Goal: Information Seeking & Learning: Learn about a topic

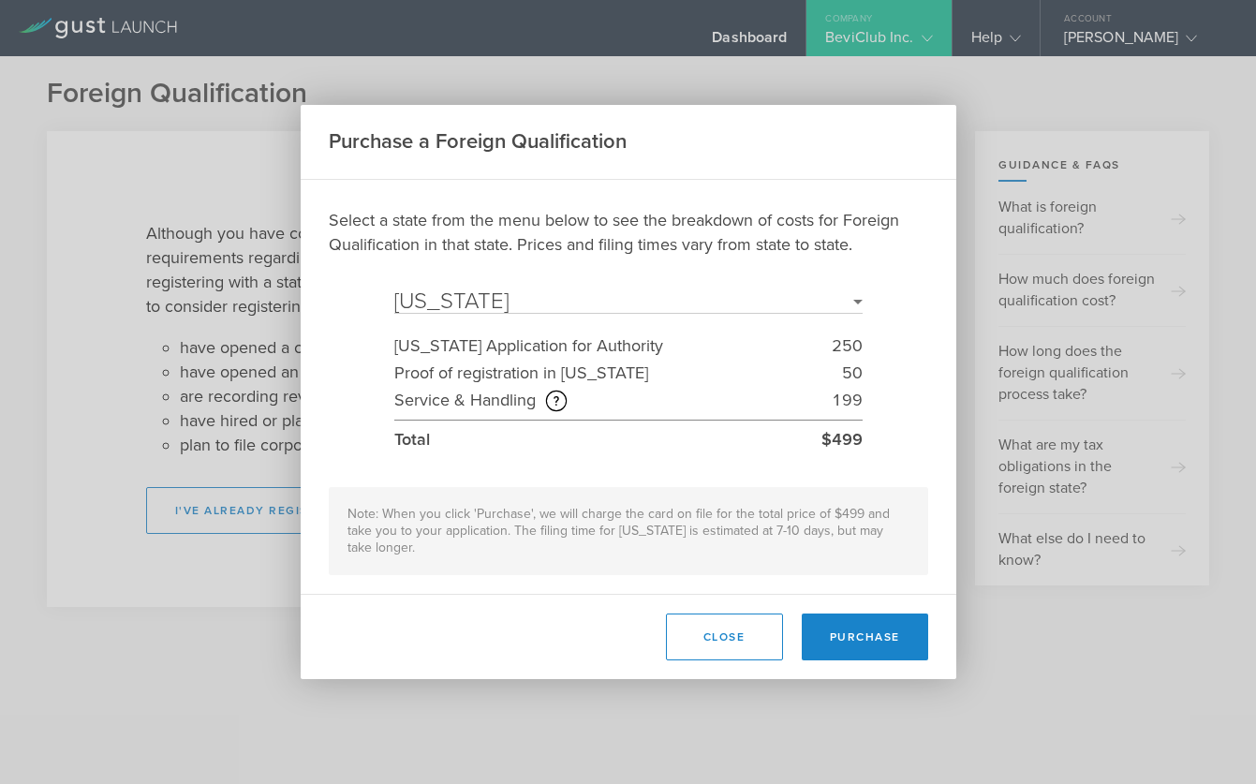
select select "NY"
drag, startPoint x: 85, startPoint y: 203, endPoint x: 138, endPoint y: 203, distance: 52.5
click at [85, 203] on div "Purchase a Foreign Qualification Select a state from the menu below to see the …" at bounding box center [628, 392] width 1256 height 784
click at [709, 631] on button "Close" at bounding box center [724, 637] width 117 height 47
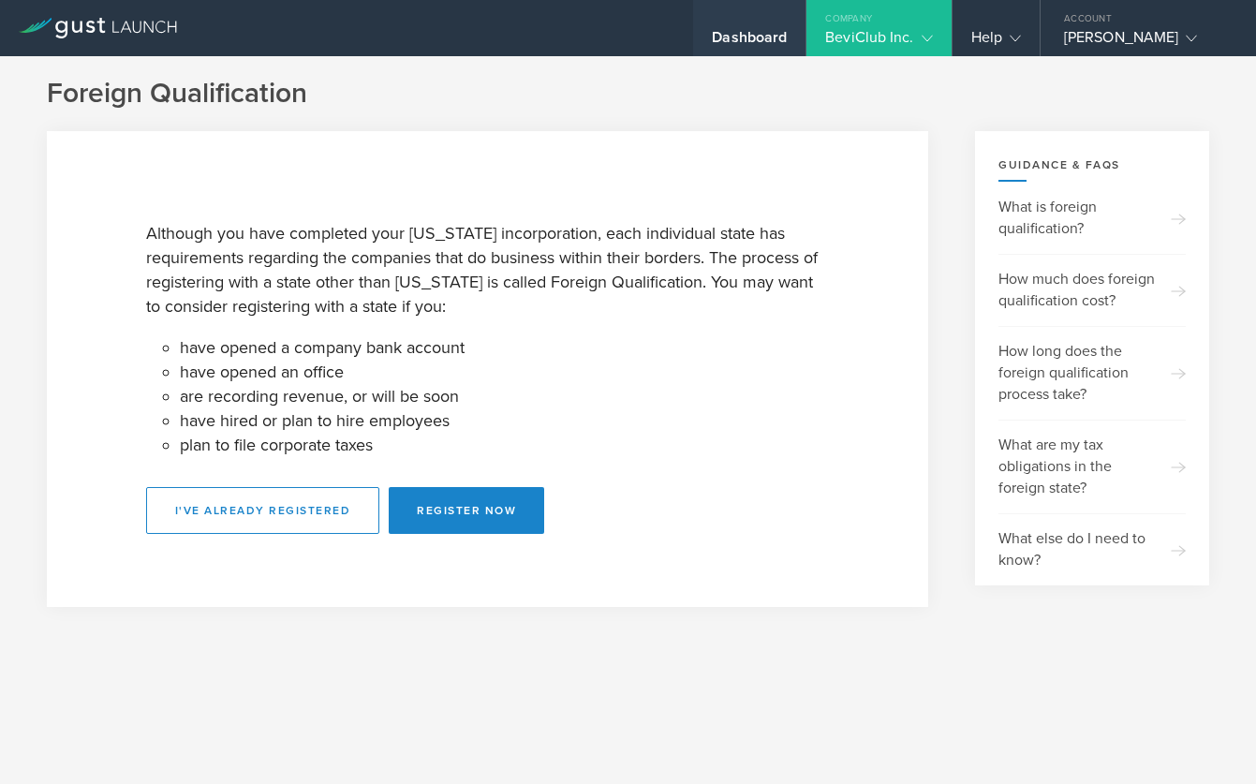
click at [750, 30] on div "Dashboard" at bounding box center [749, 42] width 75 height 28
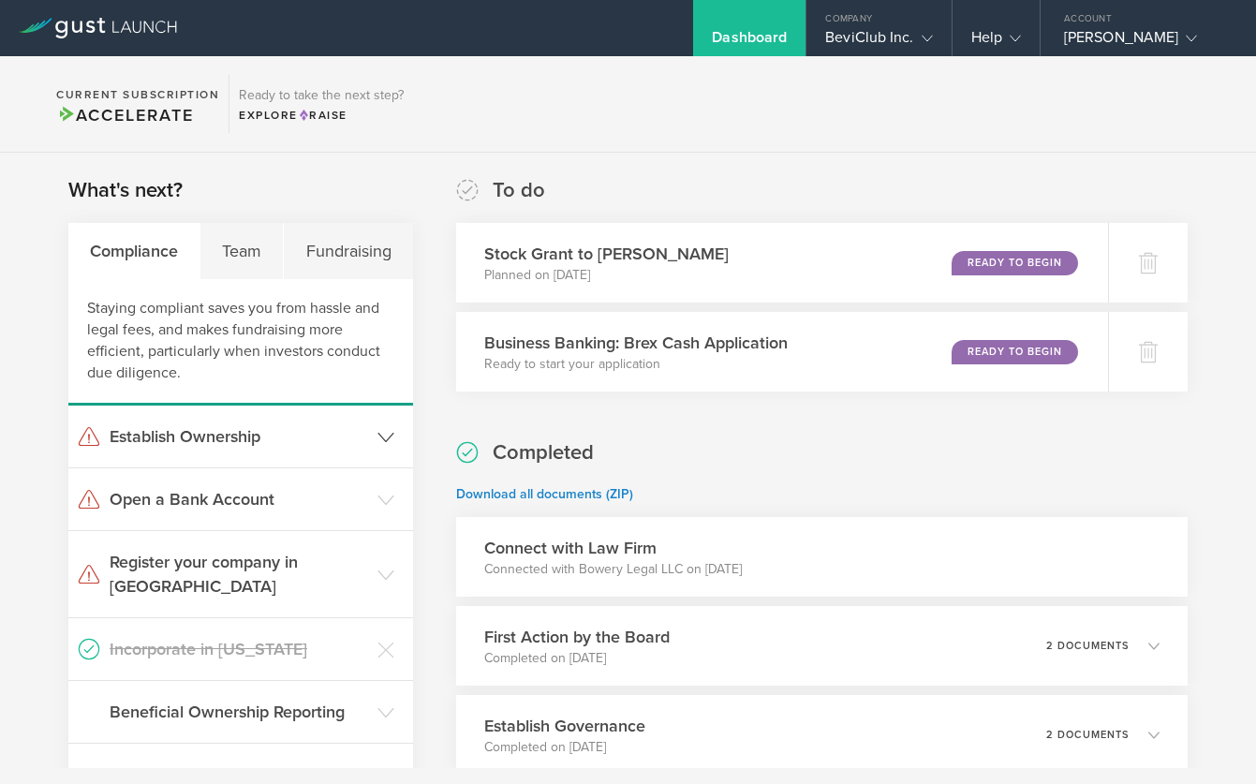
click at [250, 437] on h3 "Establish Ownership" at bounding box center [239, 436] width 259 height 24
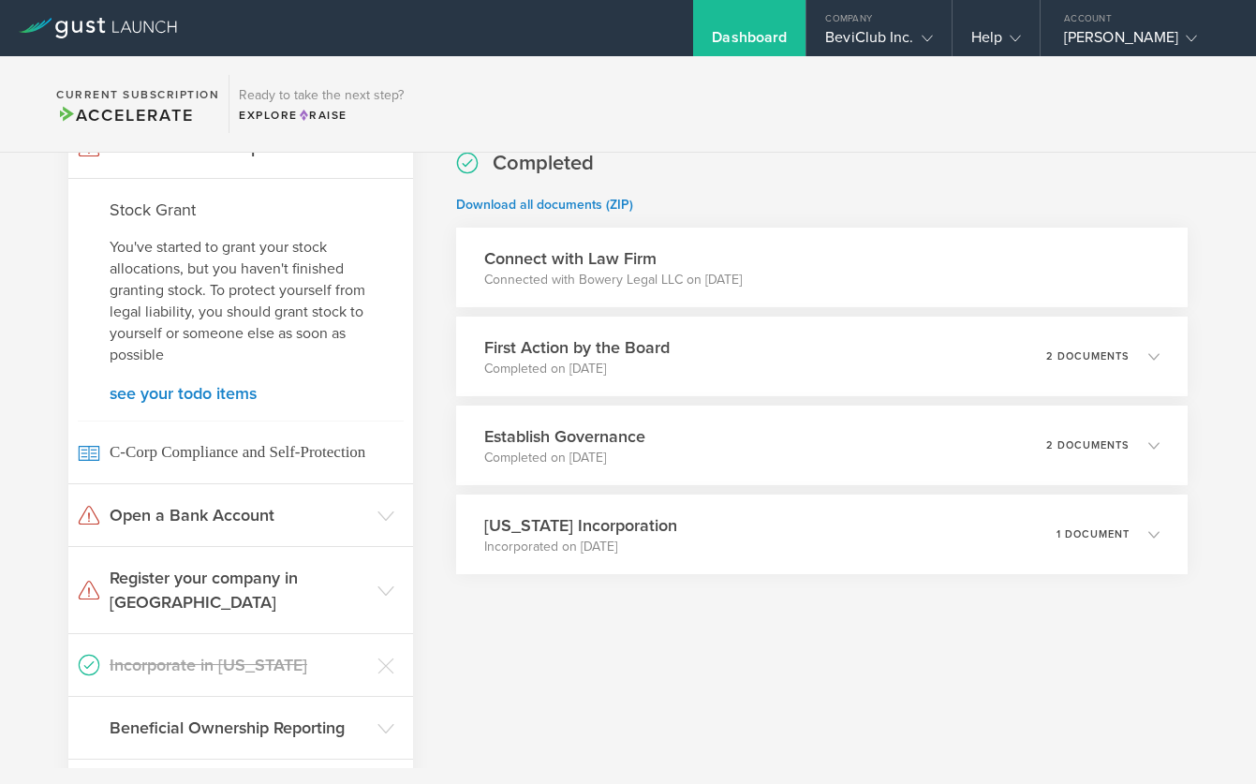
scroll to position [291, 0]
click at [315, 509] on h3 "Open a Bank Account" at bounding box center [239, 513] width 259 height 24
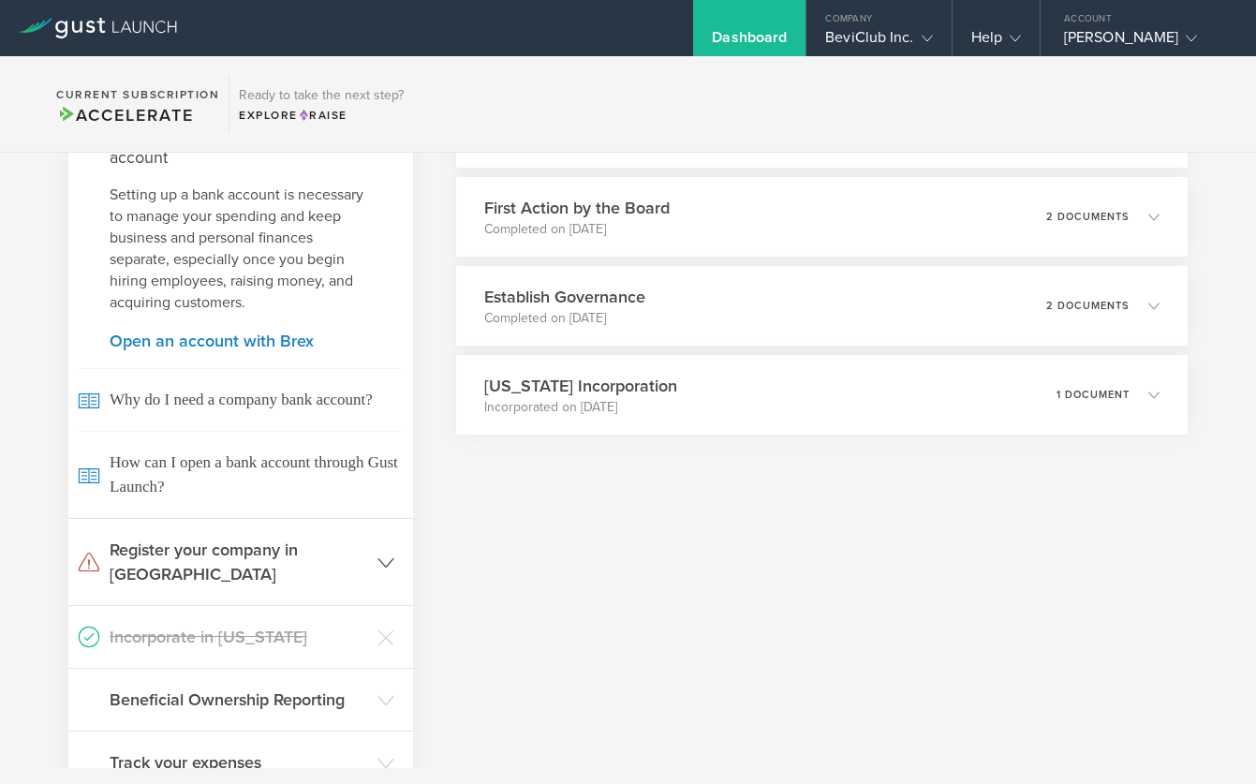
scroll to position [474, 0]
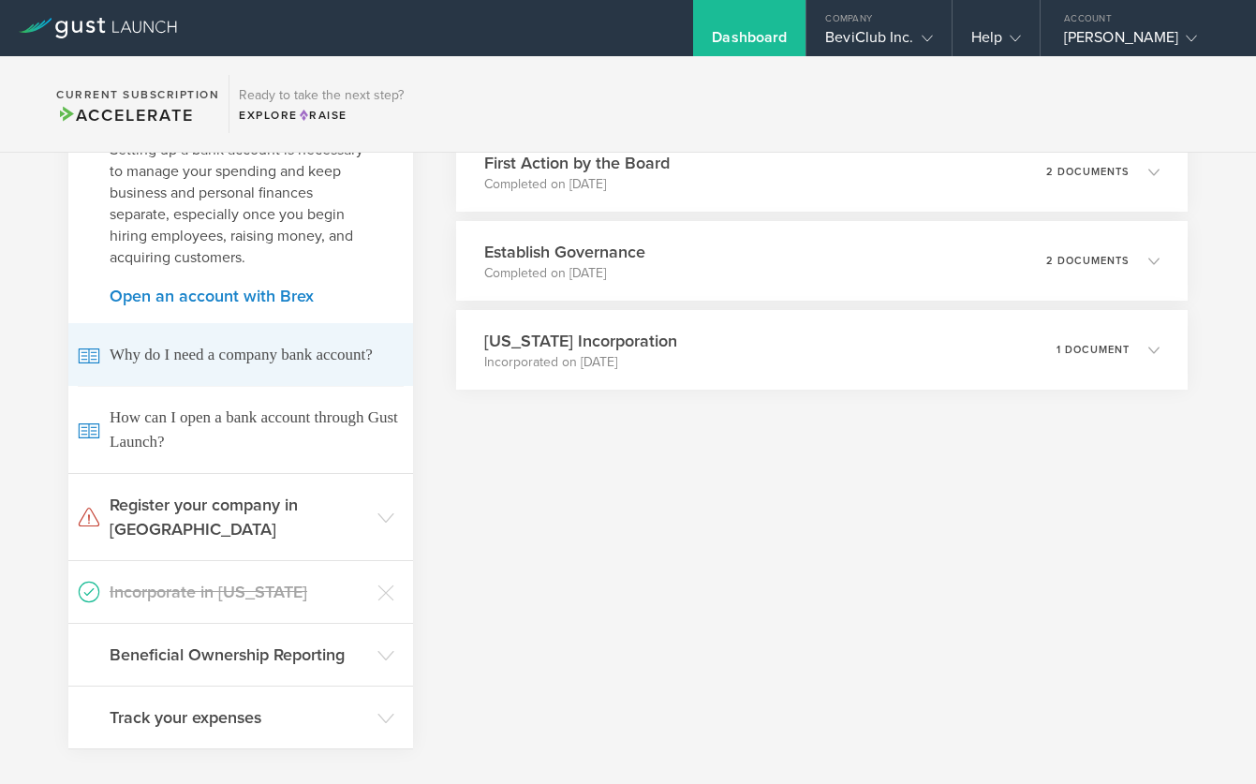
click at [171, 362] on span "Why do I need a company bank account?" at bounding box center [241, 354] width 326 height 63
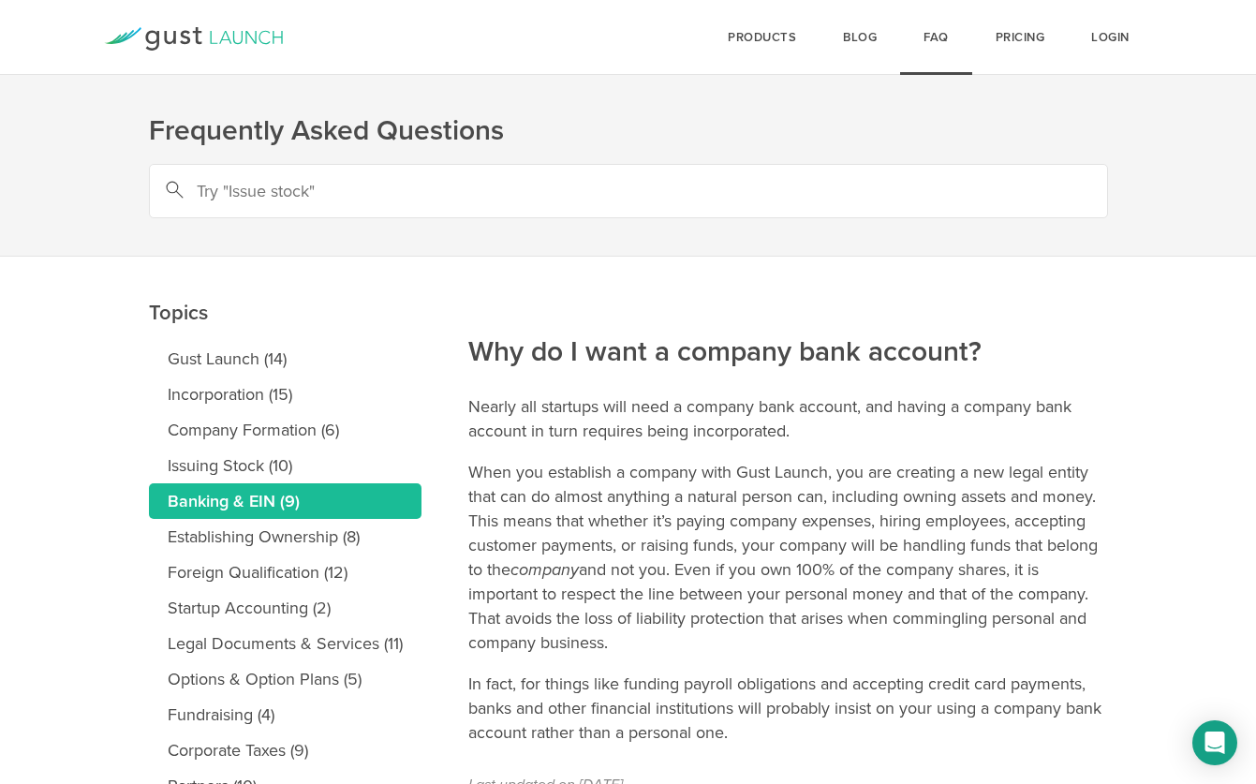
scroll to position [130, 0]
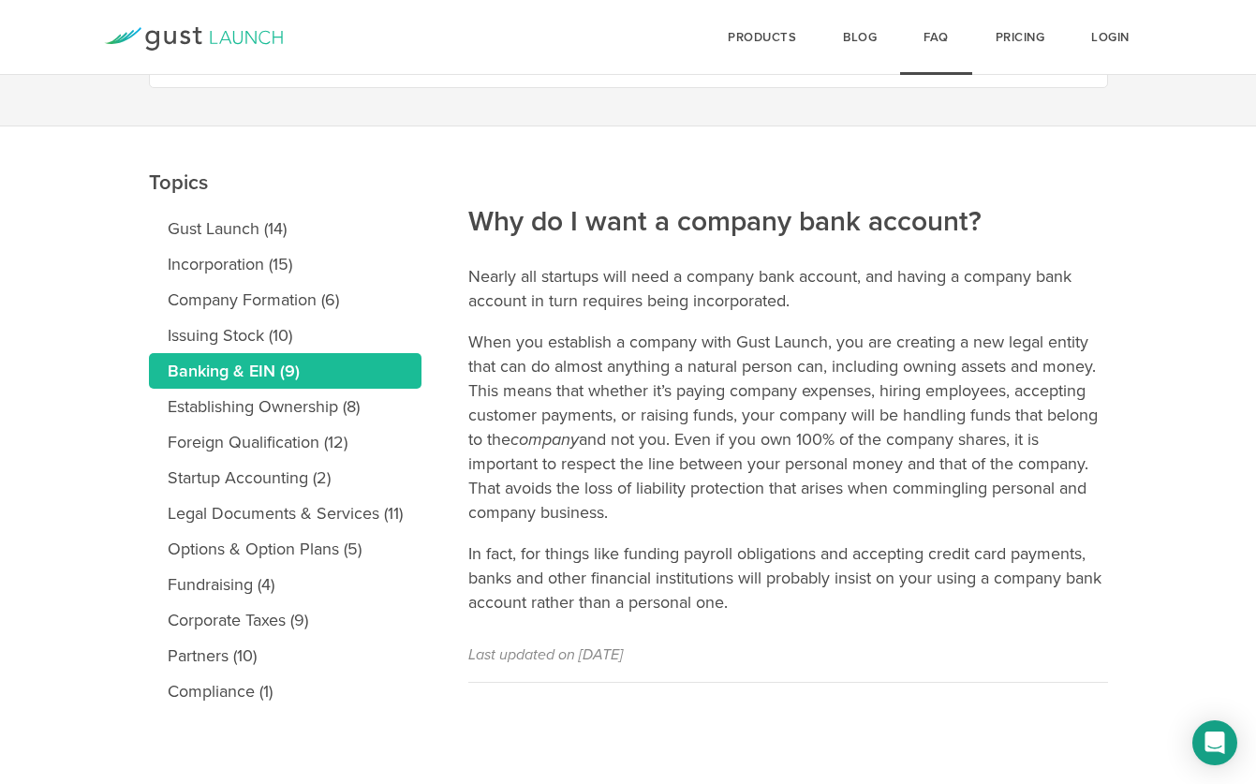
drag, startPoint x: 242, startPoint y: 362, endPoint x: 255, endPoint y: 362, distance: 13.1
click at [242, 362] on link "Banking & EIN (9)" at bounding box center [285, 371] width 273 height 36
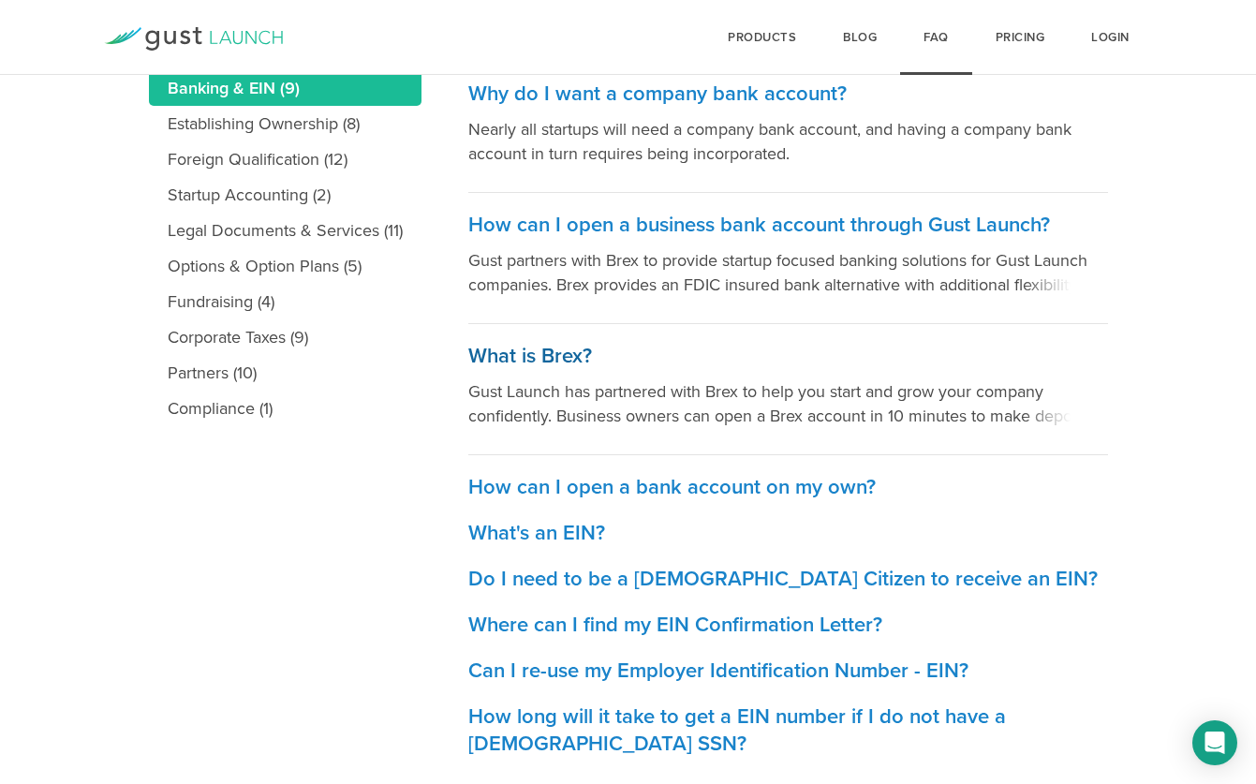
scroll to position [435, 0]
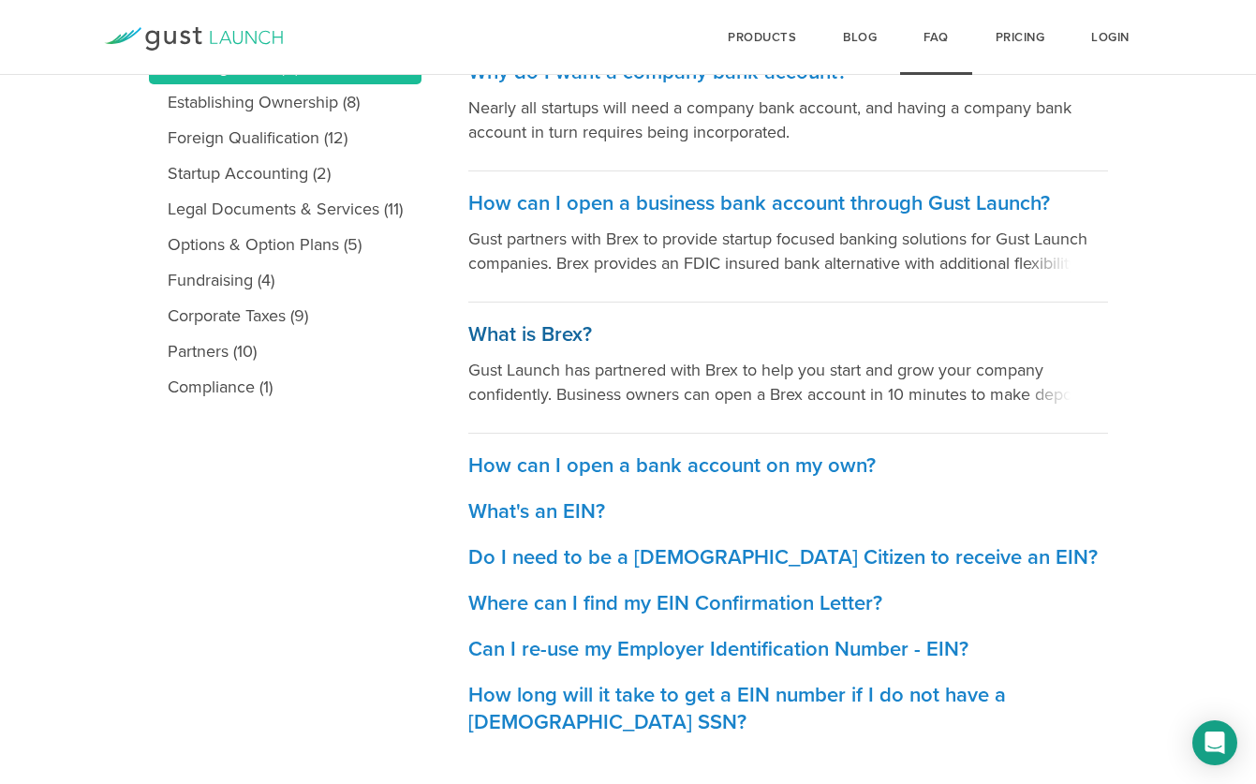
click at [523, 366] on p "Gust Launch has partnered with Brex to help you start and grow your company con…" at bounding box center [788, 382] width 640 height 49
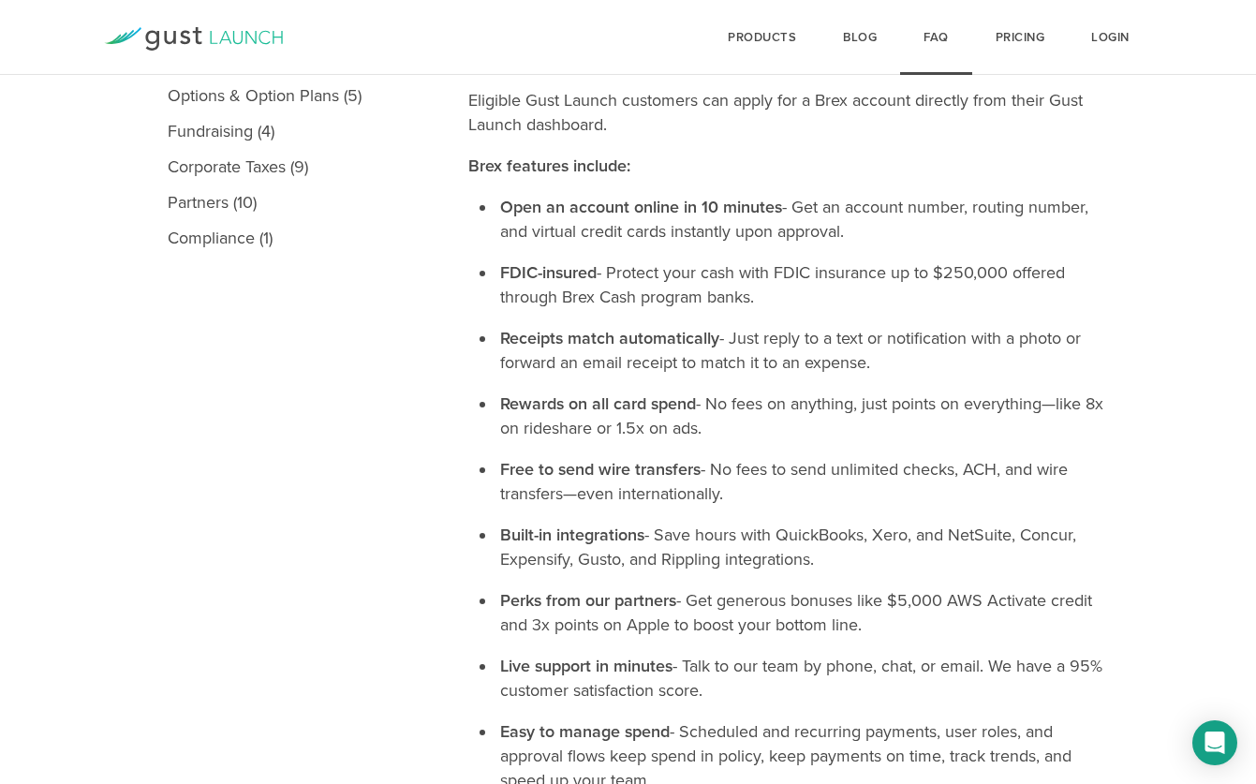
scroll to position [603, 0]
